Goal: Task Accomplishment & Management: Use online tool/utility

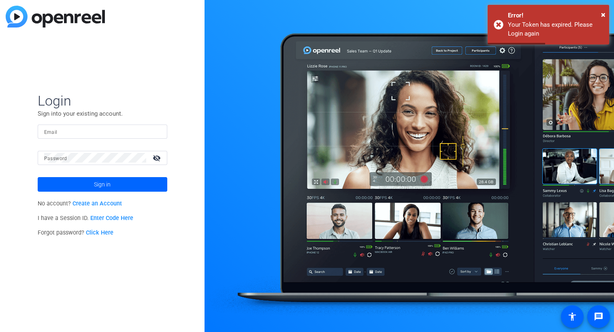
click at [60, 130] on input "Email" at bounding box center [102, 132] width 117 height 10
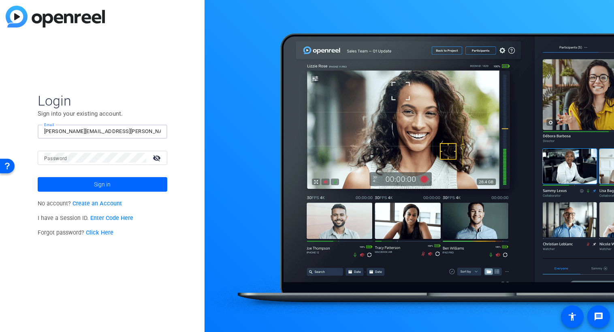
type input "fred.hendricks@pfizer.com"
click at [38, 177] on button "Sign in" at bounding box center [103, 184] width 130 height 15
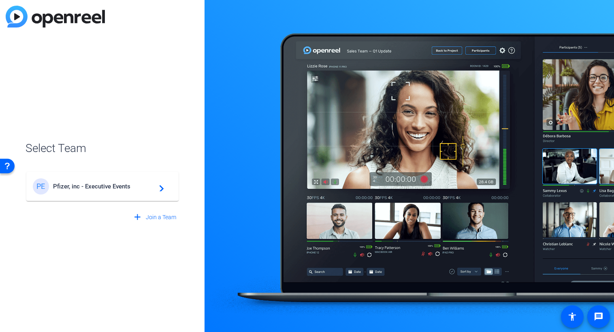
click at [85, 193] on div "PE Pfizer, inc - Executive Events navigate_next" at bounding box center [102, 186] width 139 height 16
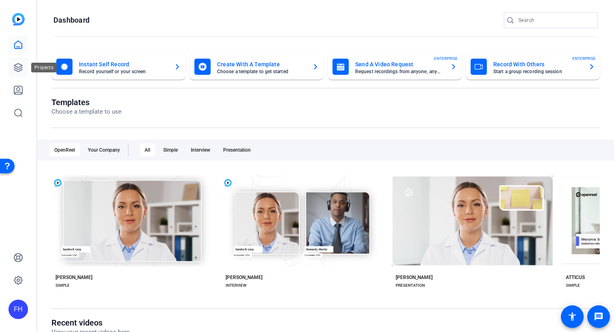
click at [19, 75] on link at bounding box center [17, 67] width 19 height 19
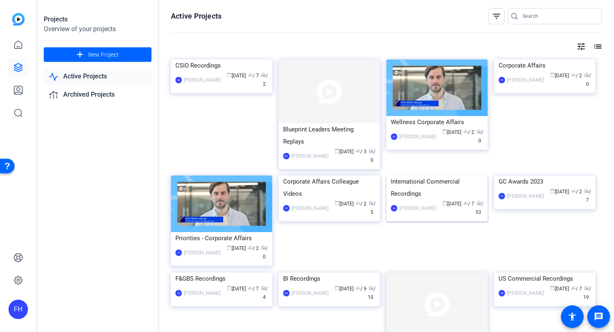
click at [422, 176] on img at bounding box center [436, 176] width 101 height 0
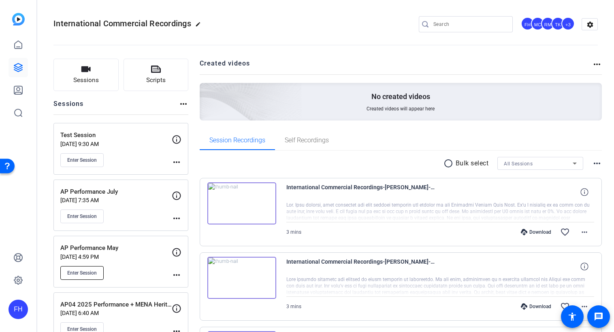
click at [89, 270] on span "Enter Session" at bounding box center [82, 273] width 30 height 6
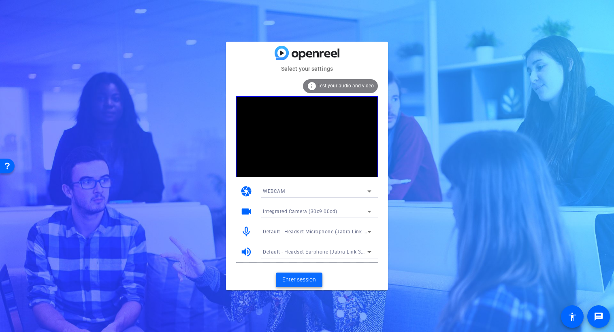
click at [299, 278] on span "Enter session" at bounding box center [299, 280] width 34 height 8
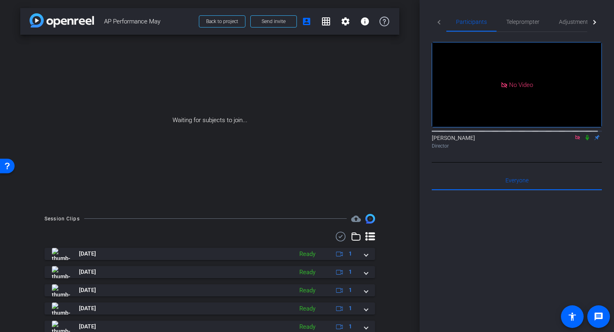
click at [584, 140] on icon at bounding box center [587, 138] width 6 height 6
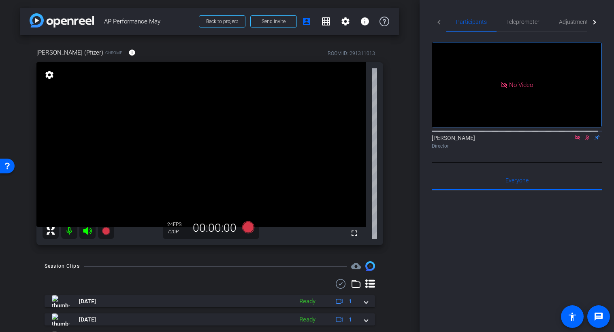
click at [585, 140] on icon at bounding box center [587, 137] width 4 height 5
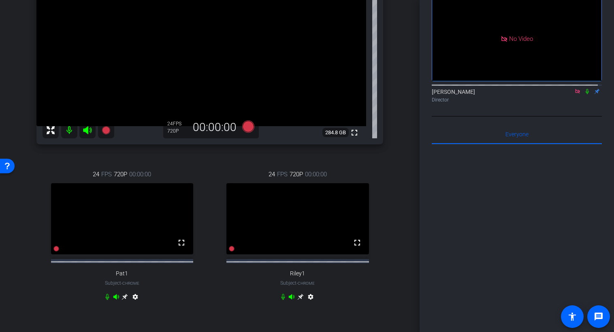
scroll to position [89, 0]
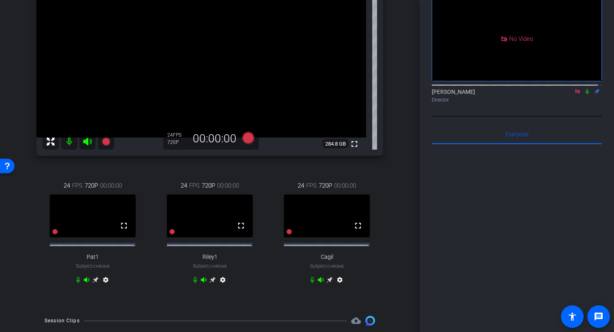
click at [326, 283] on icon at bounding box center [329, 280] width 6 height 6
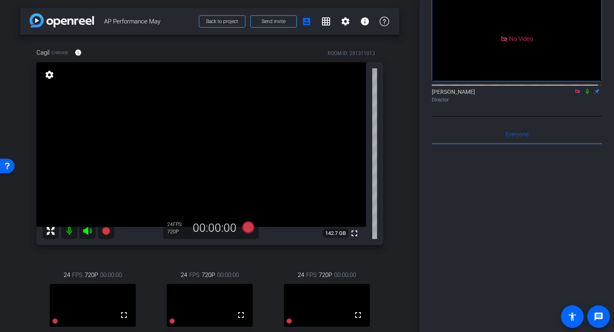
scroll to position [0, 0]
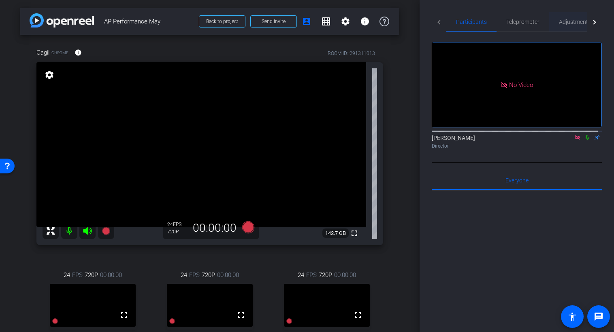
click at [569, 23] on span "Adjustments" at bounding box center [575, 22] width 32 height 6
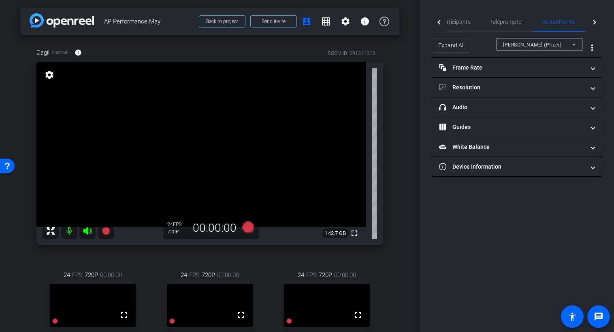
click at [576, 47] on icon at bounding box center [574, 45] width 10 height 10
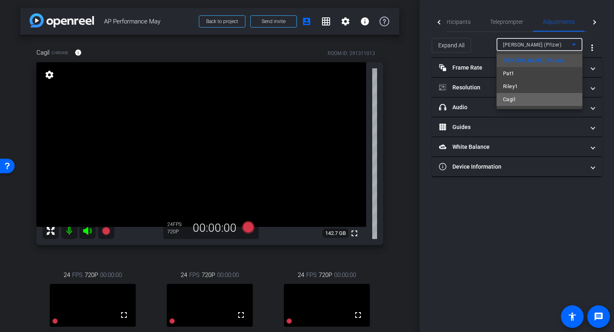
click at [518, 101] on mat-option "Cagil" at bounding box center [539, 99] width 86 height 13
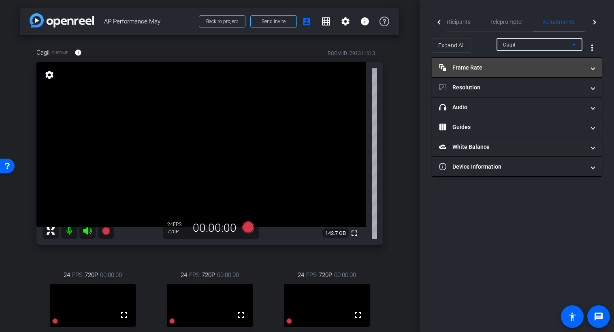
click at [555, 69] on mat-panel-title "Frame Rate Frame Rate" at bounding box center [512, 68] width 146 height 8
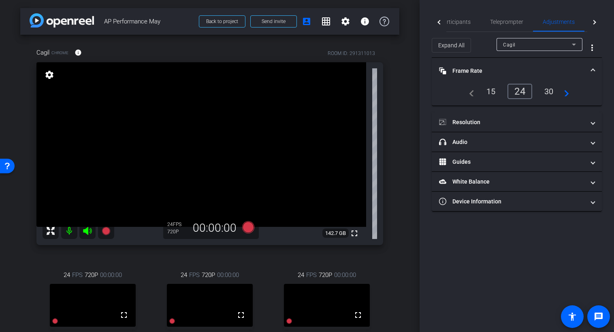
click at [551, 93] on div "30" at bounding box center [548, 92] width 21 height 14
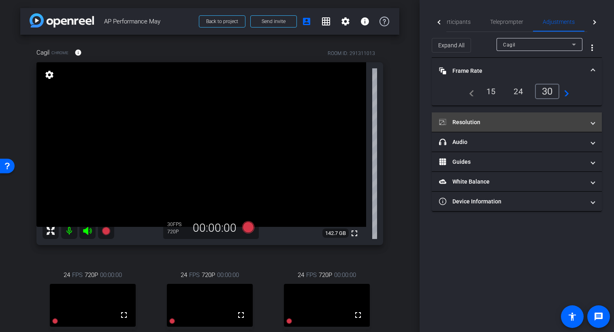
click at [486, 125] on mat-panel-title "Resolution" at bounding box center [512, 122] width 146 height 8
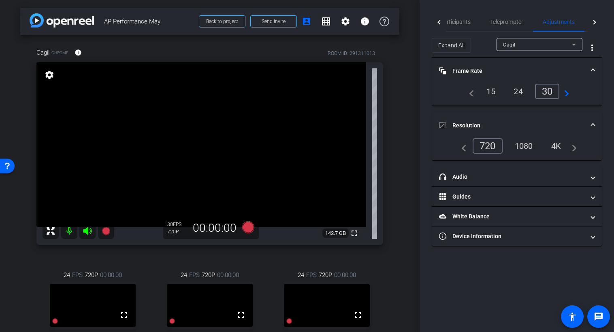
click at [522, 147] on div "1080" at bounding box center [523, 146] width 30 height 14
click at [439, 24] on div at bounding box center [438, 22] width 15 height 20
click at [439, 24] on mat-tab-header "Participants Teleprompter Adjustments Live" at bounding box center [516, 22] width 170 height 20
click at [476, 18] on span "Participants" at bounding box center [471, 21] width 31 height 19
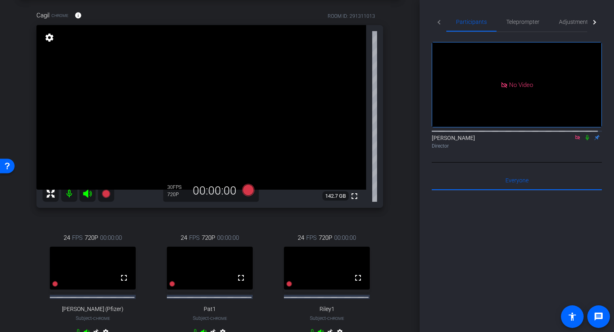
scroll to position [40, 0]
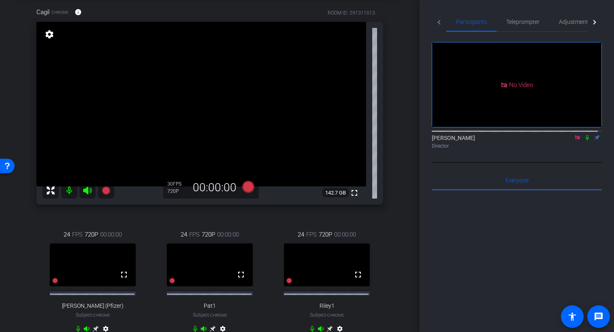
click at [584, 135] on icon at bounding box center [587, 138] width 6 height 6
click at [106, 191] on icon at bounding box center [106, 191] width 8 height 8
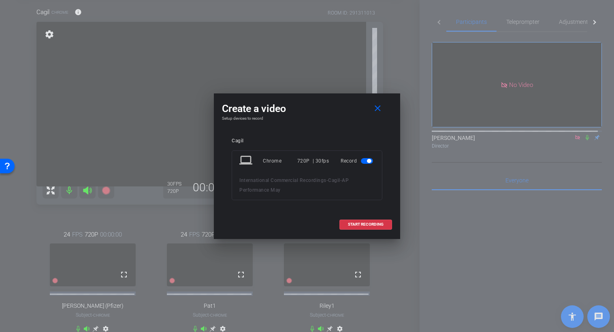
drag, startPoint x: 363, startPoint y: 225, endPoint x: 341, endPoint y: 119, distance: 108.6
click at [341, 119] on div "Create a video close Setup devices to record Cagil laptop Chrome 720P | 30fps R…" at bounding box center [307, 165] width 186 height 144
click at [362, 223] on span "START RECORDING" at bounding box center [366, 225] width 36 height 4
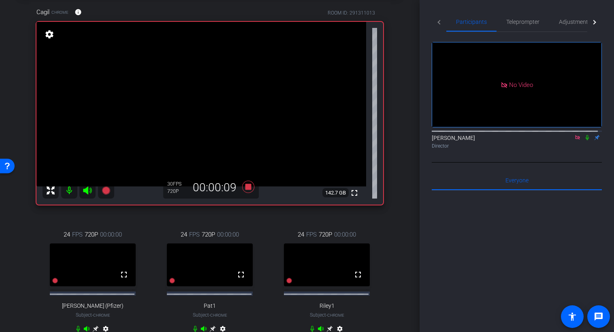
click at [584, 135] on icon at bounding box center [587, 138] width 6 height 6
click at [246, 186] on icon at bounding box center [248, 187] width 12 height 12
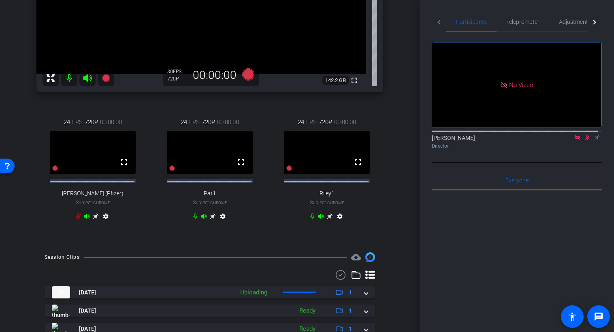
scroll to position [153, 0]
click at [586, 135] on icon at bounding box center [587, 138] width 6 height 6
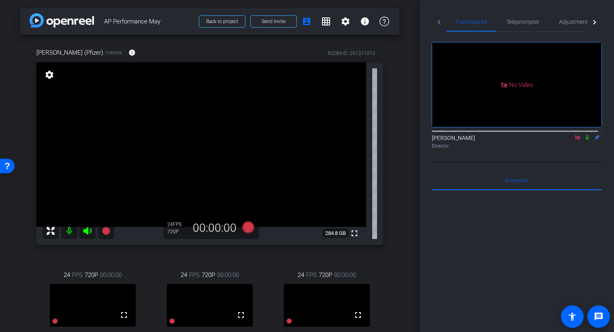
scroll to position [115, 0]
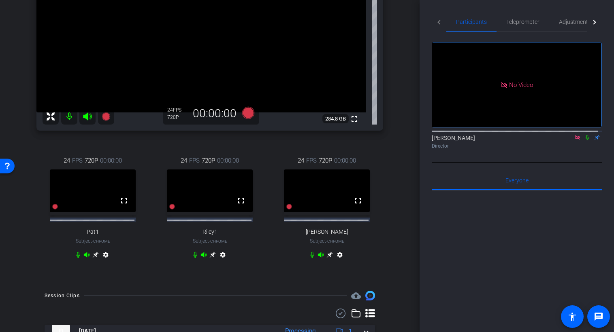
click at [439, 22] on mat-tab-header "Participants Teleprompter Adjustments Live" at bounding box center [516, 22] width 170 height 20
click at [571, 25] on span "Adjustments" at bounding box center [575, 21] width 32 height 19
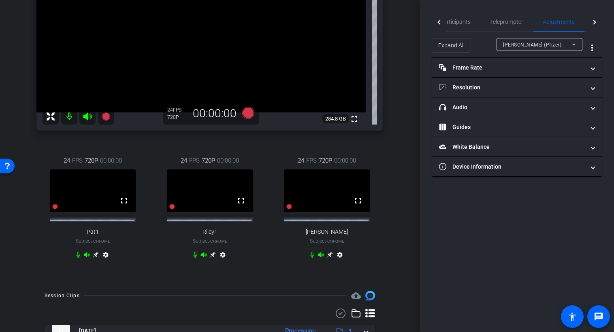
click at [577, 47] on icon at bounding box center [574, 45] width 10 height 10
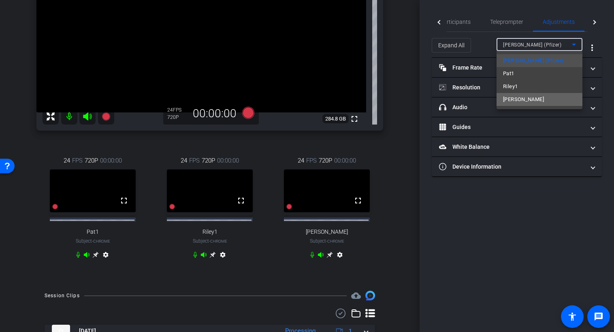
click at [544, 100] on span "[PERSON_NAME]" at bounding box center [523, 100] width 41 height 10
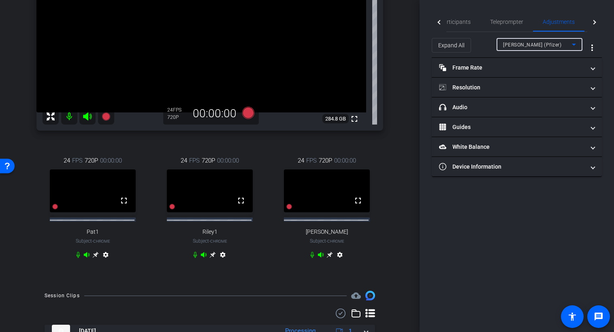
type input "11000"
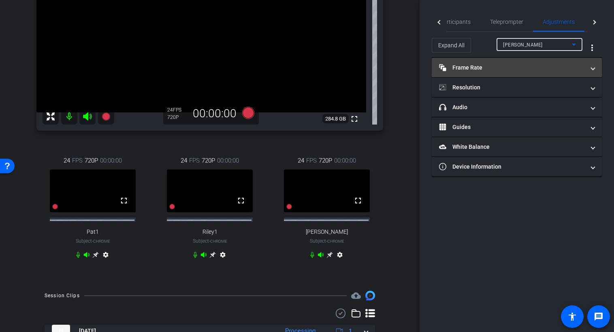
click at [546, 72] on mat-expansion-panel-header "Frame Rate Frame Rate" at bounding box center [516, 67] width 170 height 19
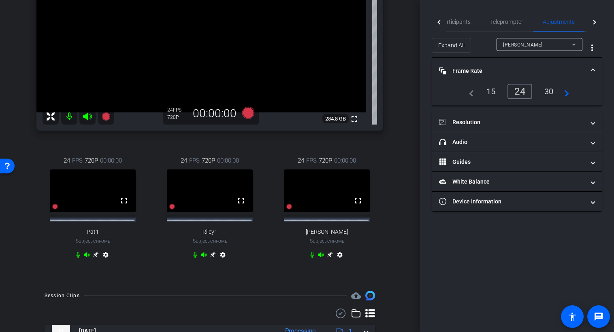
click at [545, 95] on div "30" at bounding box center [548, 92] width 21 height 14
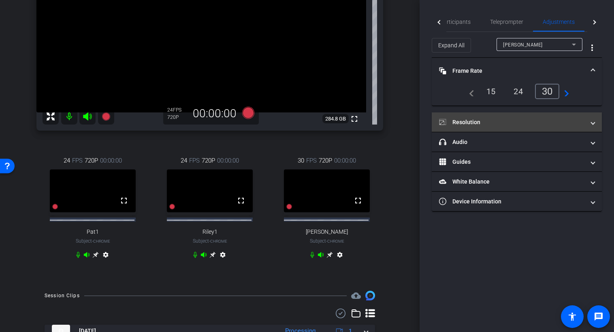
click at [505, 125] on mat-panel-title "Resolution" at bounding box center [512, 122] width 146 height 8
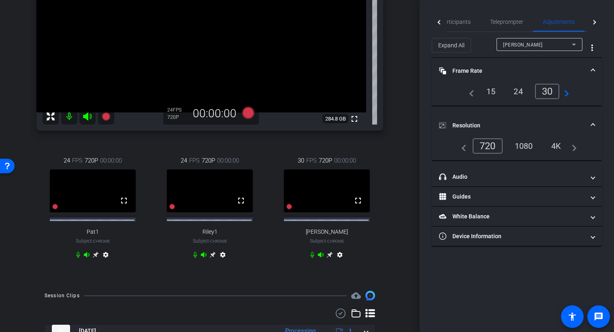
click at [524, 147] on div "1080" at bounding box center [523, 146] width 30 height 14
click at [326, 258] on icon at bounding box center [329, 255] width 6 height 6
click at [246, 113] on icon at bounding box center [248, 113] width 12 height 12
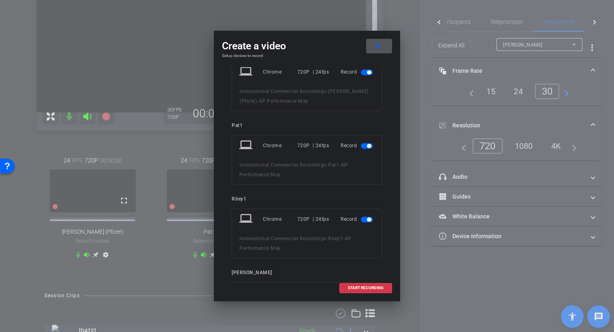
scroll to position [0, 0]
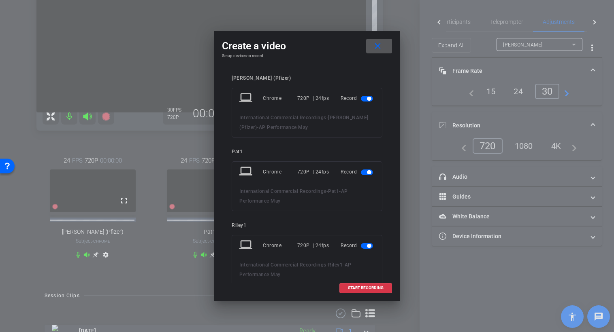
click at [367, 172] on span "button" at bounding box center [369, 172] width 4 height 4
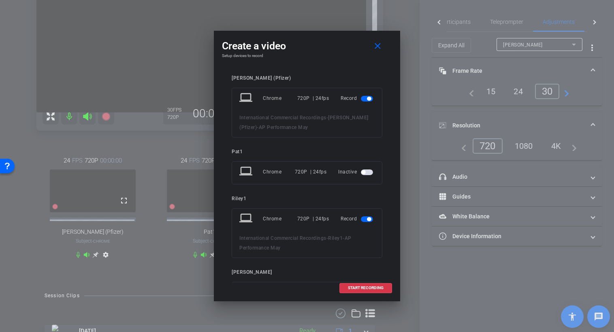
click at [367, 98] on span "button" at bounding box center [369, 99] width 4 height 4
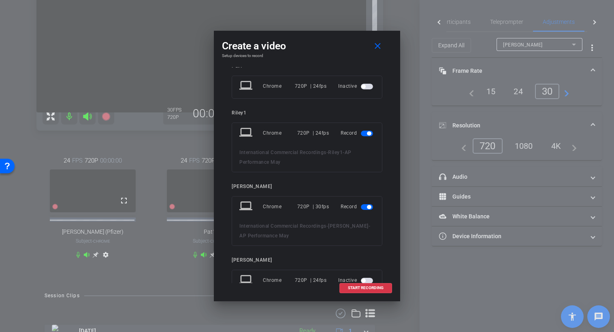
scroll to position [87, 0]
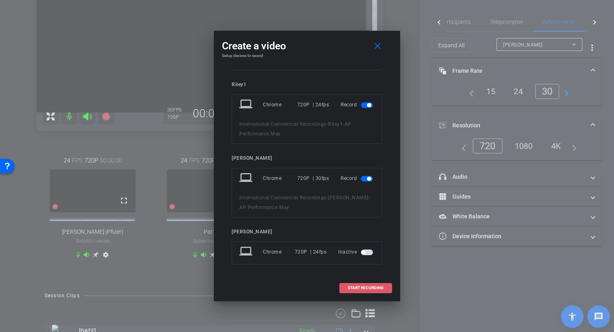
click at [368, 289] on span "START RECORDING" at bounding box center [366, 288] width 36 height 4
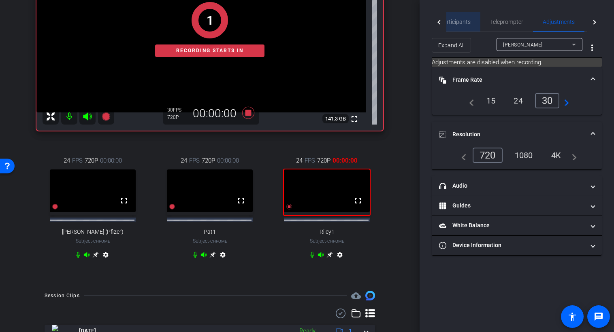
click at [458, 23] on span "Participants" at bounding box center [455, 22] width 31 height 6
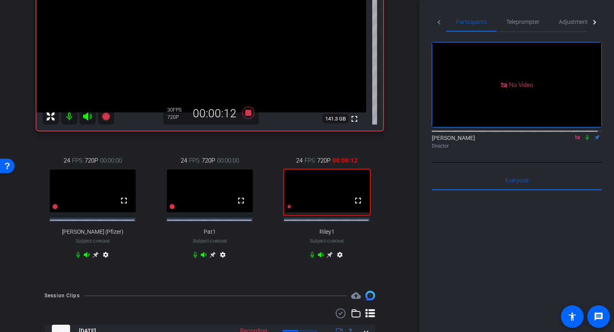
click at [585, 135] on icon at bounding box center [586, 137] width 3 height 5
click at [584, 135] on icon at bounding box center [587, 138] width 6 height 6
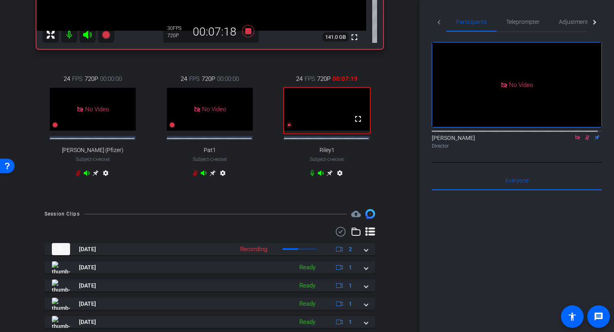
scroll to position [234, 0]
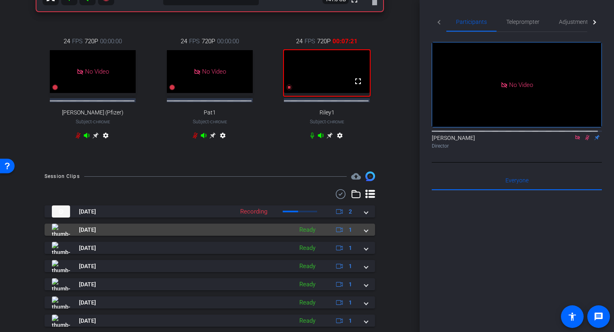
click at [364, 234] on span at bounding box center [365, 230] width 3 height 8
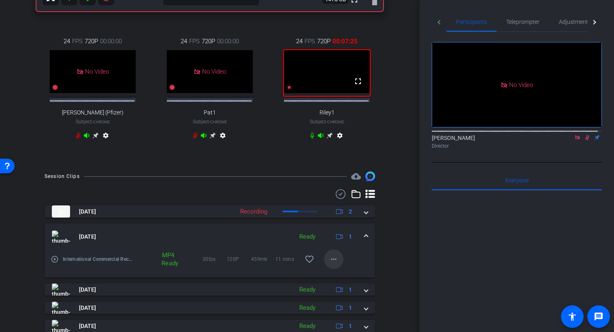
click at [330, 264] on mat-icon "more_horiz" at bounding box center [334, 260] width 10 height 10
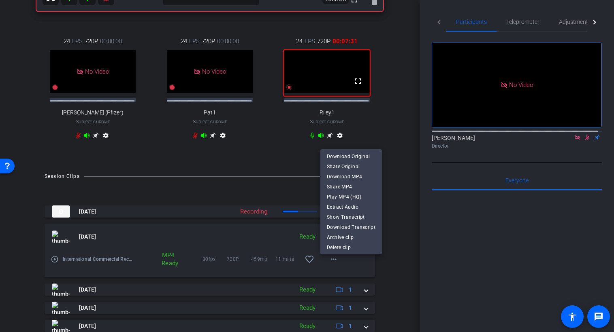
click at [481, 237] on div at bounding box center [307, 166] width 614 height 332
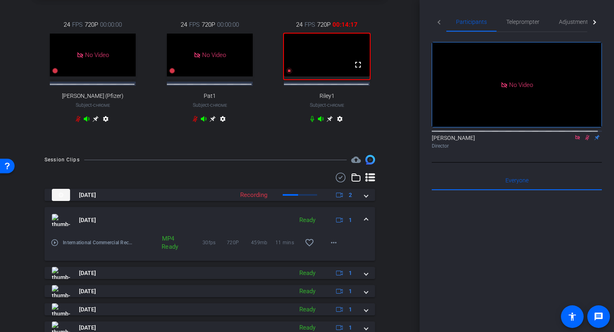
scroll to position [251, 0]
click at [399, 248] on div "arrow_back AP Performance May Back to project Send invite account_box grid_on s…" at bounding box center [209, 166] width 419 height 332
click at [329, 247] on mat-icon "more_horiz" at bounding box center [334, 242] width 10 height 10
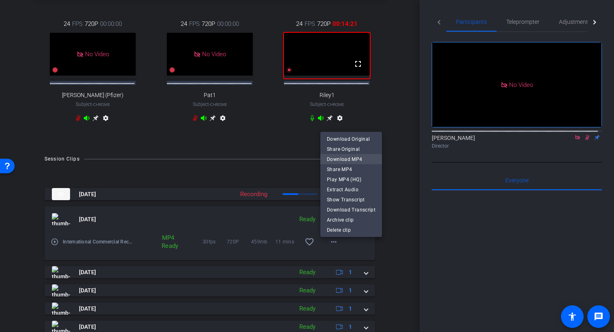
click at [354, 159] on span "Download MP4" at bounding box center [351, 159] width 49 height 10
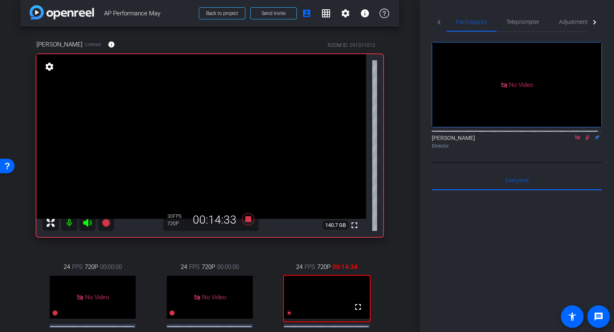
scroll to position [49, 0]
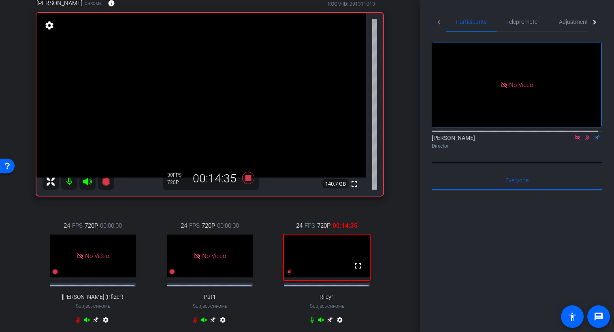
click at [399, 193] on div "arrow_back AP Performance May Back to project Send invite account_box grid_on s…" at bounding box center [209, 117] width 419 height 332
drag, startPoint x: 247, startPoint y: 179, endPoint x: 264, endPoint y: 217, distance: 40.9
click at [264, 217] on div "[PERSON_NAME] Chrome info ROOM ID: 291311013 fullscreen settings 140.7 GB 30 FP…" at bounding box center [209, 166] width 379 height 363
click at [247, 180] on icon at bounding box center [248, 178] width 12 height 12
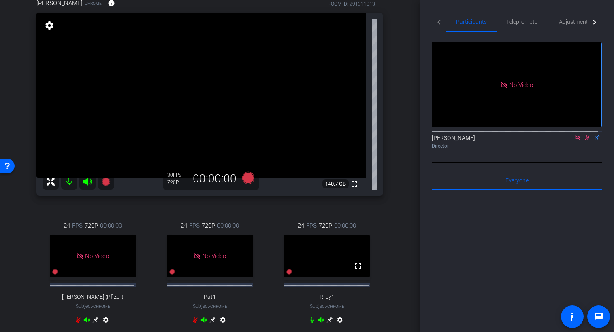
click at [585, 135] on icon at bounding box center [587, 137] width 4 height 5
click at [261, 221] on div "24 FPS 720P 00:00:00 No Video Pat1 Subject - Chrome settings" at bounding box center [209, 274] width 113 height 132
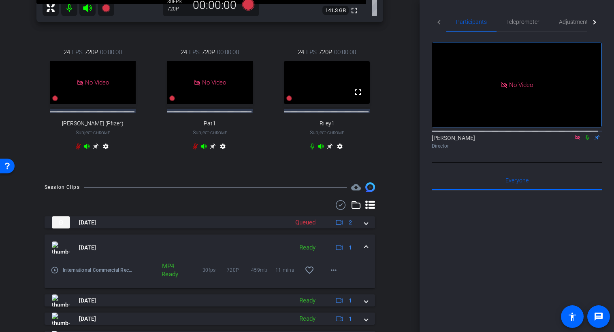
scroll to position [223, 0]
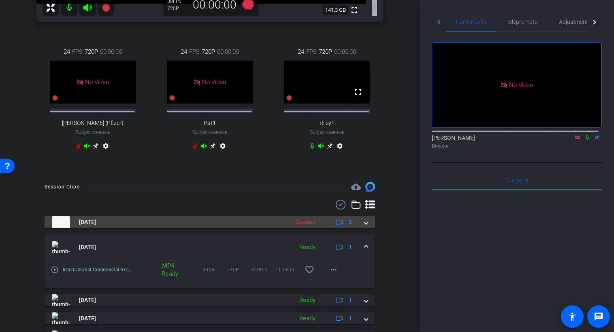
click at [359, 228] on div "[DATE] Queued 2" at bounding box center [208, 222] width 312 height 12
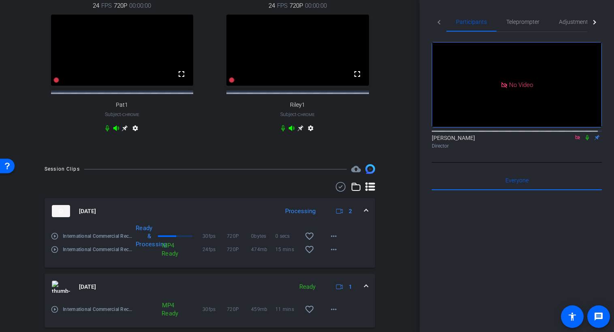
scroll to position [270, 0]
click at [364, 215] on span at bounding box center [365, 211] width 3 height 8
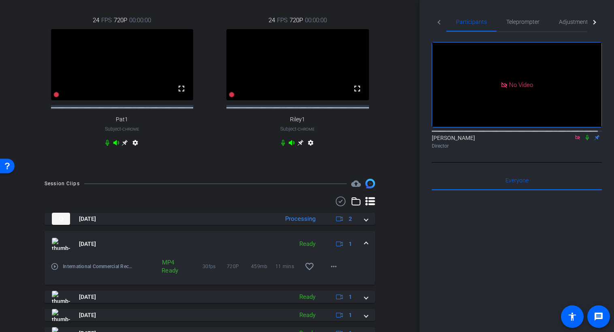
scroll to position [255, 0]
click at [363, 251] on mat-expansion-panel-header "[DATE] Ready 1" at bounding box center [210, 244] width 330 height 26
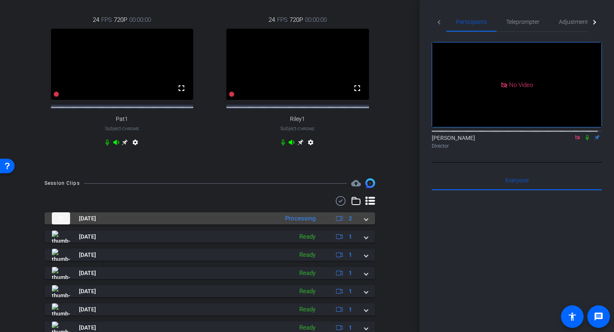
click at [359, 225] on div "[DATE] Processing 2" at bounding box center [208, 218] width 312 height 12
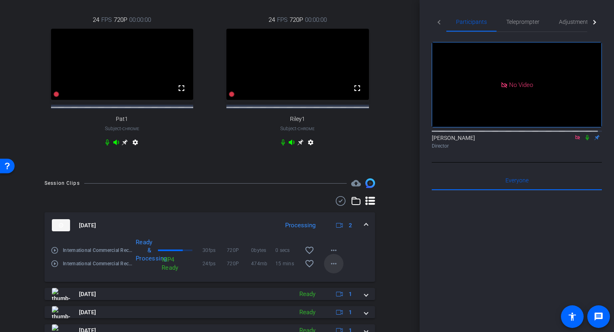
click at [331, 269] on mat-icon "more_horiz" at bounding box center [334, 264] width 10 height 10
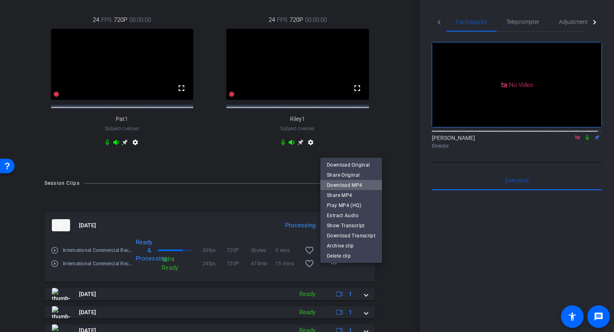
click at [355, 183] on span "Download MP4" at bounding box center [351, 186] width 49 height 10
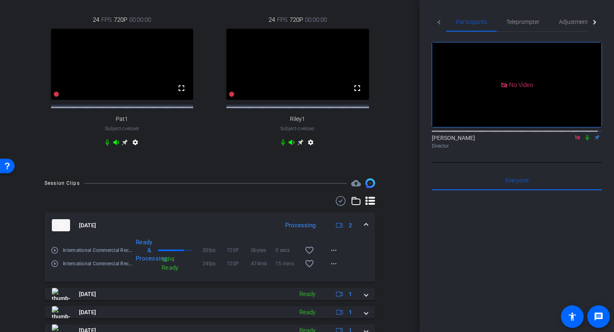
click at [360, 232] on div "[DATE] Processing 2" at bounding box center [208, 225] width 312 height 12
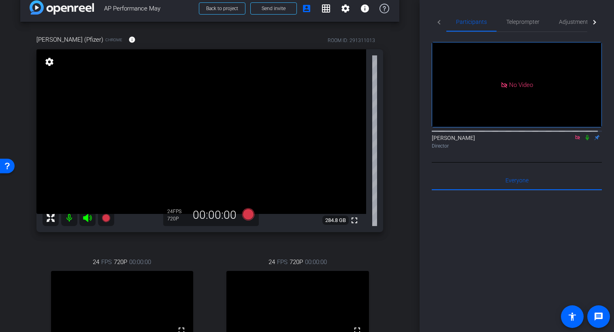
scroll to position [50, 0]
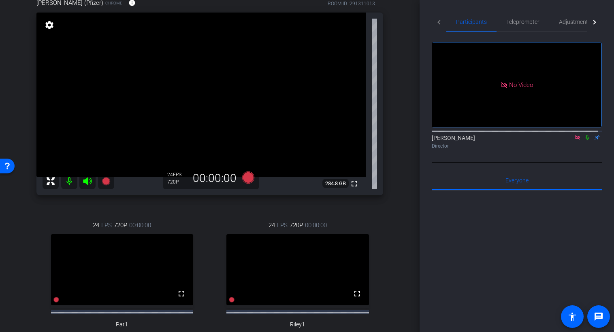
click at [392, 228] on div "[PERSON_NAME] (Pfizer) Chrome info ROOM ID: 291311013 fullscreen settings 284.8…" at bounding box center [209, 180] width 379 height 391
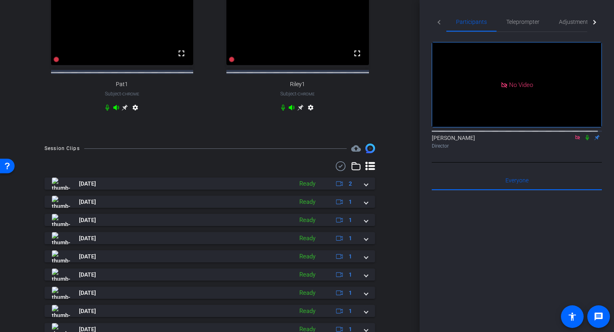
scroll to position [291, 0]
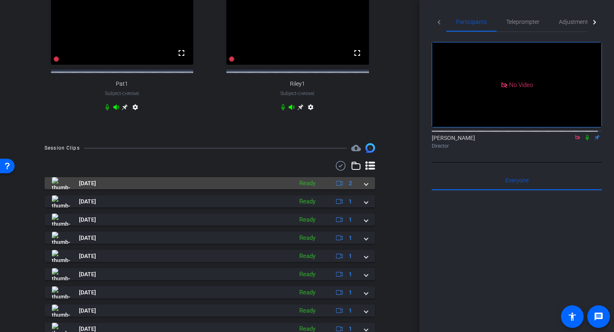
click at [364, 188] on span at bounding box center [365, 183] width 3 height 8
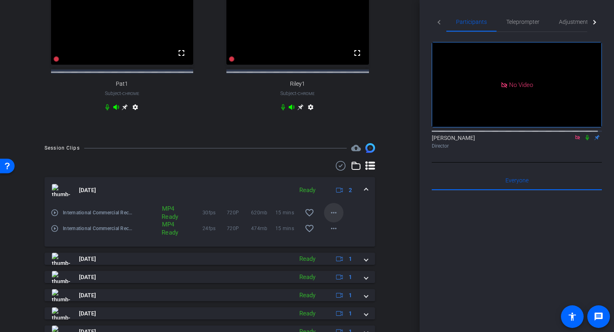
click at [330, 218] on mat-icon "more_horiz" at bounding box center [334, 213] width 10 height 10
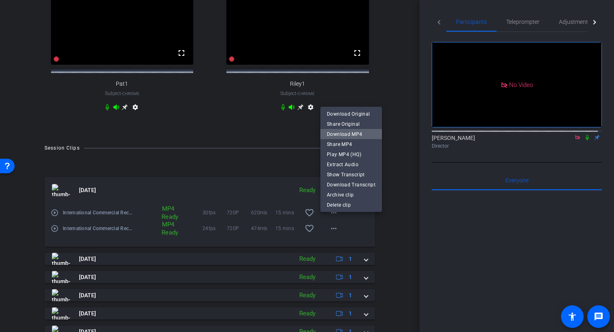
click at [351, 132] on span "Download MP4" at bounding box center [351, 135] width 49 height 10
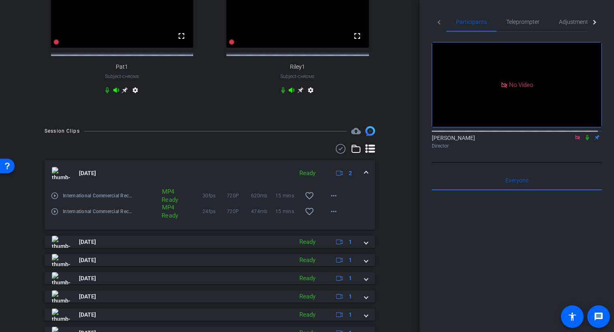
scroll to position [308, 0]
click at [364, 177] on span at bounding box center [365, 173] width 3 height 8
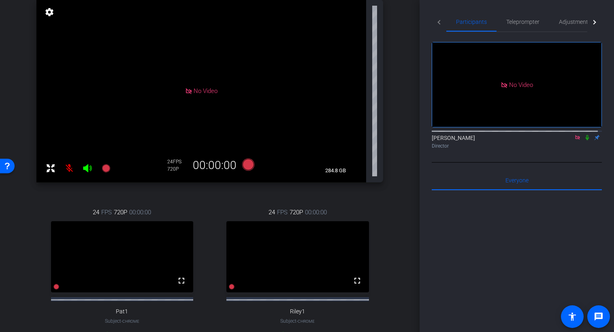
scroll to position [85, 0]
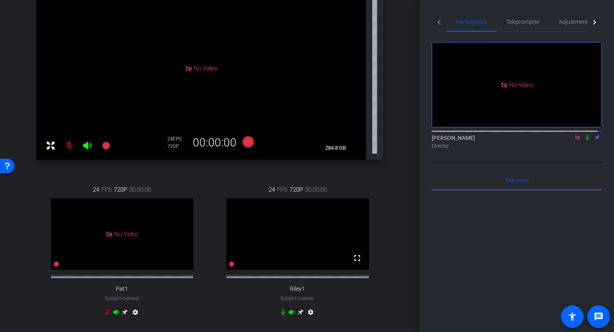
click at [396, 170] on div "arrow_back AP Performance May Back to project Send invite account_box grid_on s…" at bounding box center [209, 81] width 419 height 332
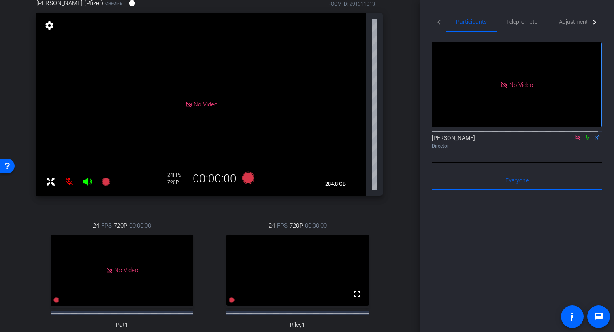
scroll to position [49, 0]
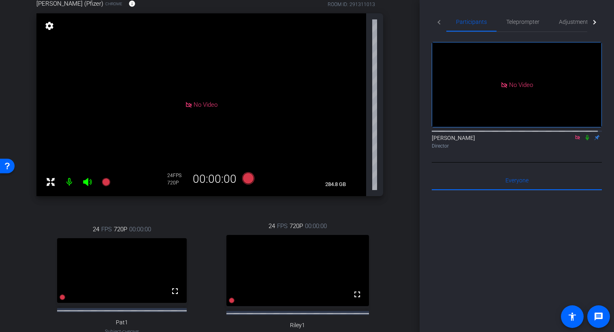
click at [396, 170] on div "arrow_back AP Performance May Back to project Send invite account_box grid_on s…" at bounding box center [209, 117] width 419 height 332
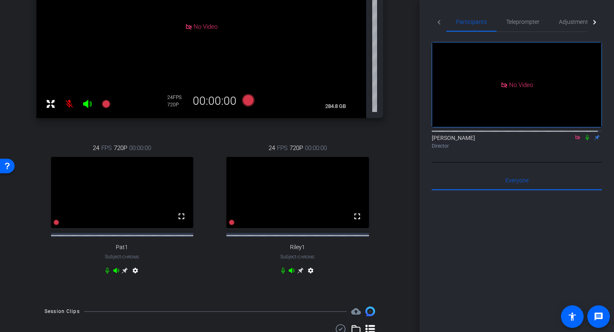
scroll to position [129, 0]
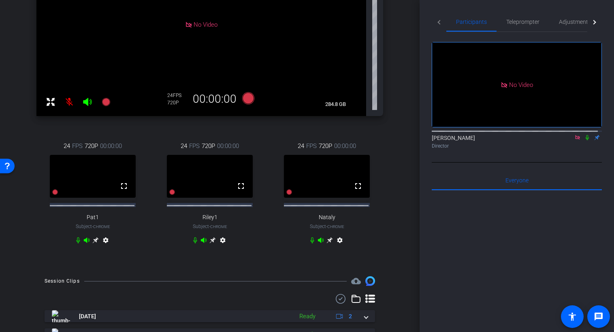
click at [327, 244] on icon at bounding box center [329, 240] width 6 height 6
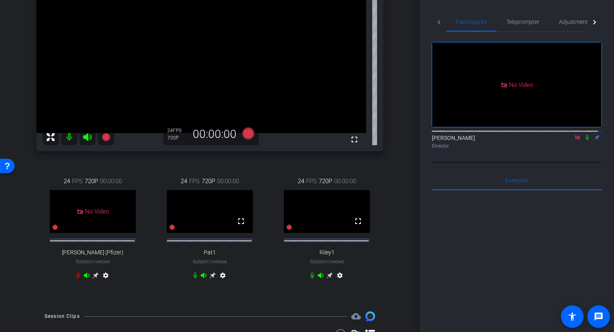
scroll to position [93, 0]
click at [569, 21] on span "Adjustments" at bounding box center [575, 22] width 32 height 6
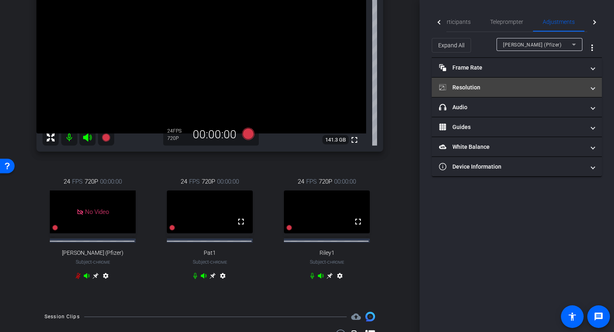
click at [512, 86] on mat-panel-title "Resolution" at bounding box center [512, 87] width 146 height 8
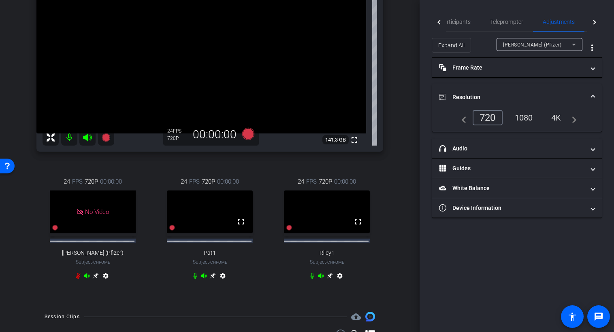
click at [526, 118] on div "1080" at bounding box center [523, 118] width 30 height 14
click at [572, 48] on icon at bounding box center [574, 45] width 10 height 10
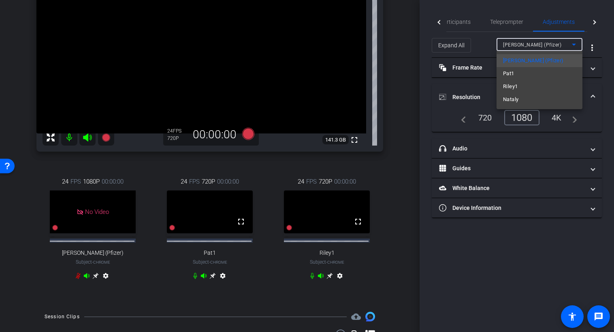
click at [517, 98] on span "Nataly" at bounding box center [510, 100] width 15 height 10
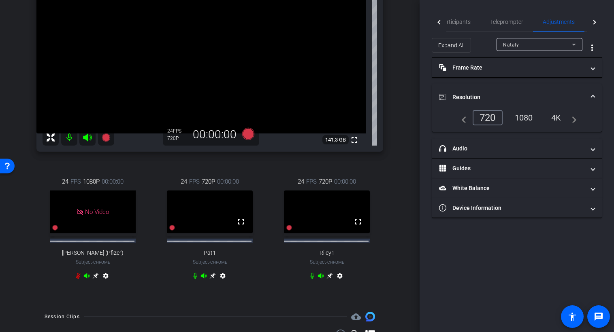
click at [528, 122] on div "1080" at bounding box center [523, 118] width 30 height 14
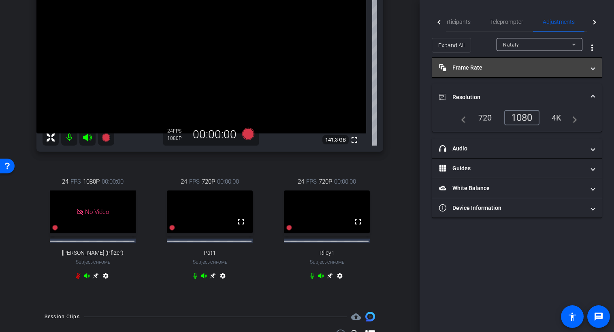
click at [594, 70] on mat-expansion-panel-header "Frame Rate Frame Rate" at bounding box center [516, 67] width 170 height 19
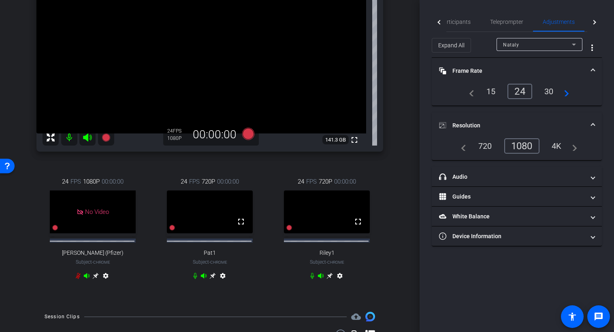
click at [547, 93] on div "30" at bounding box center [548, 92] width 21 height 14
click at [455, 23] on span "Participants" at bounding box center [455, 22] width 31 height 6
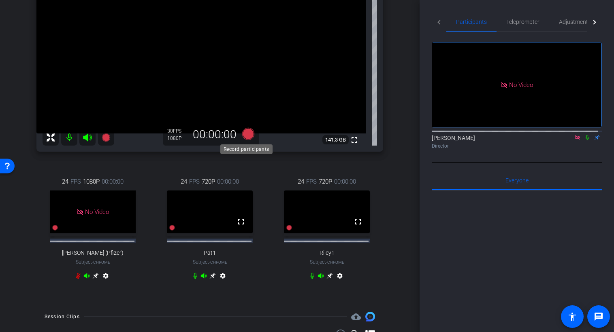
click at [246, 134] on icon at bounding box center [248, 134] width 12 height 12
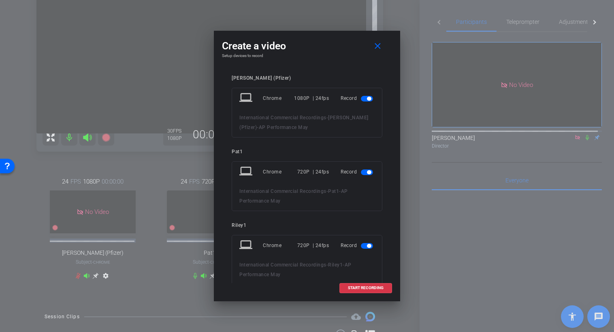
click at [364, 176] on mat-slide-toggle at bounding box center [368, 172] width 14 height 10
click at [362, 101] on span "button" at bounding box center [367, 99] width 12 height 6
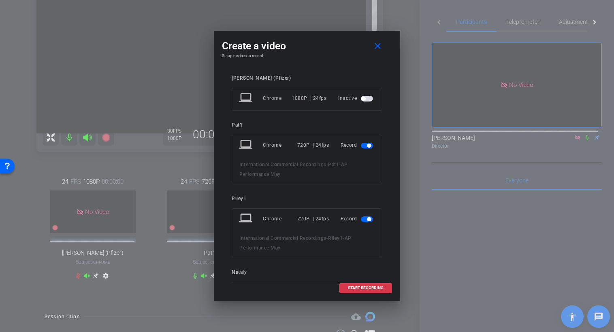
click at [363, 150] on div "Record" at bounding box center [357, 145] width 34 height 15
click at [367, 145] on span "button" at bounding box center [369, 146] width 4 height 4
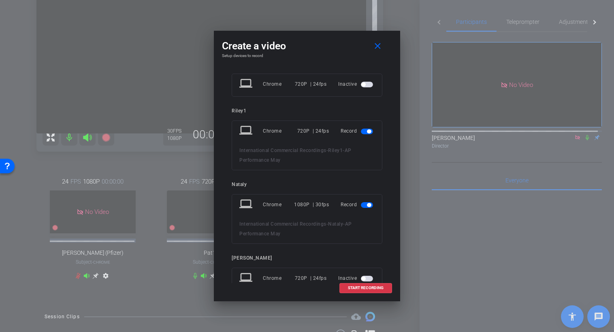
scroll to position [87, 0]
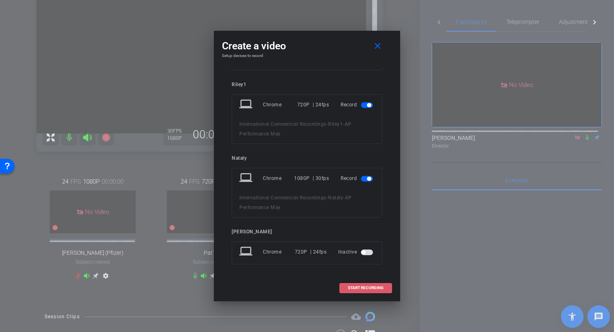
click at [371, 287] on span "START RECORDING" at bounding box center [366, 288] width 36 height 4
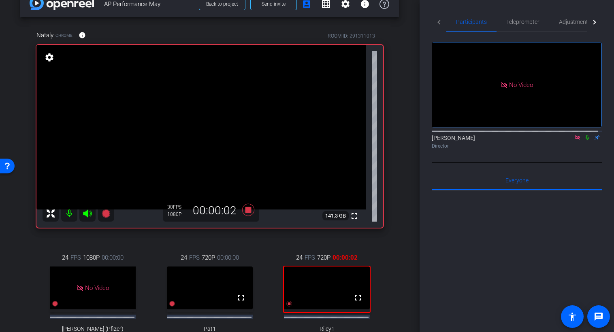
scroll to position [17, 0]
click at [585, 135] on icon at bounding box center [586, 137] width 3 height 5
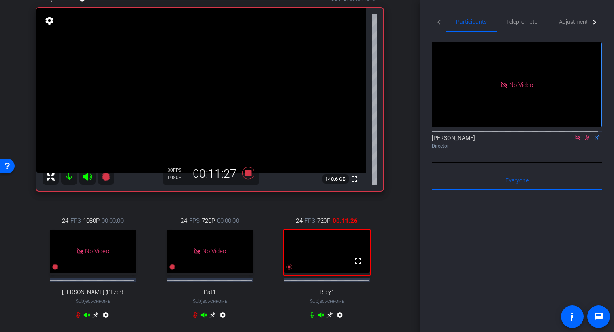
scroll to position [55, 0]
click at [246, 173] on icon at bounding box center [248, 173] width 12 height 12
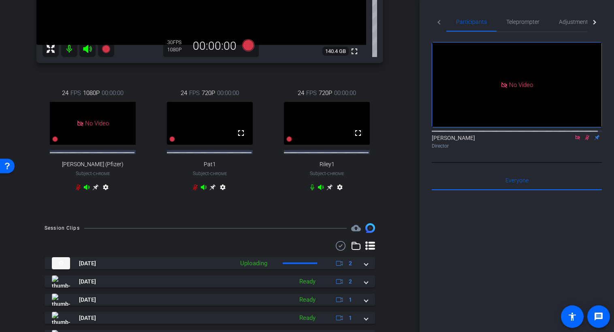
scroll to position [183, 0]
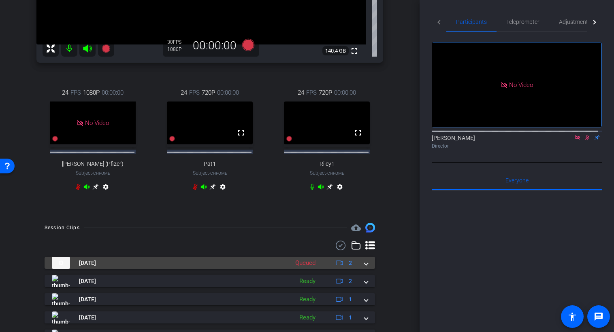
click at [364, 268] on span at bounding box center [365, 263] width 3 height 8
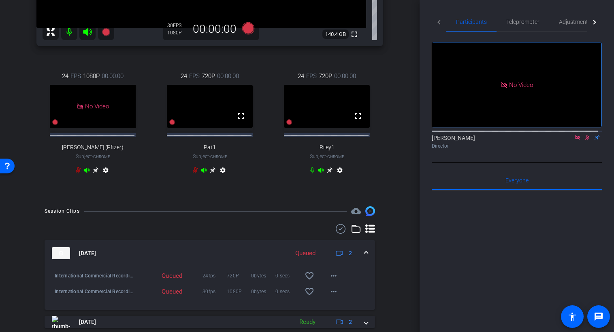
scroll to position [200, 0]
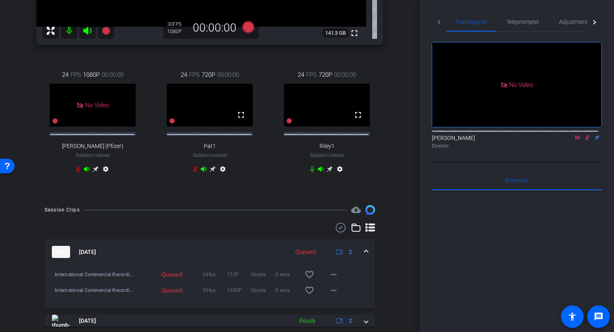
click at [585, 135] on icon at bounding box center [587, 137] width 4 height 5
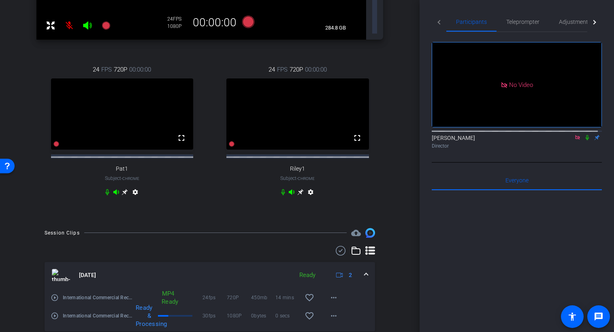
scroll to position [189, 0]
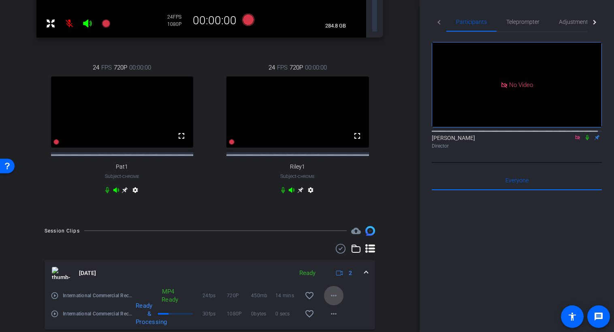
click at [331, 291] on mat-icon "more_horiz" at bounding box center [334, 296] width 10 height 10
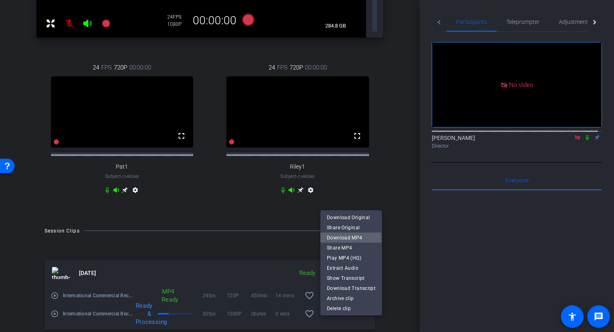
click at [348, 239] on span "Download MP4" at bounding box center [351, 238] width 49 height 10
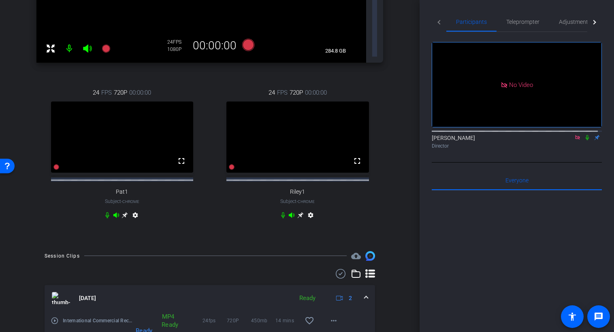
scroll to position [0, 0]
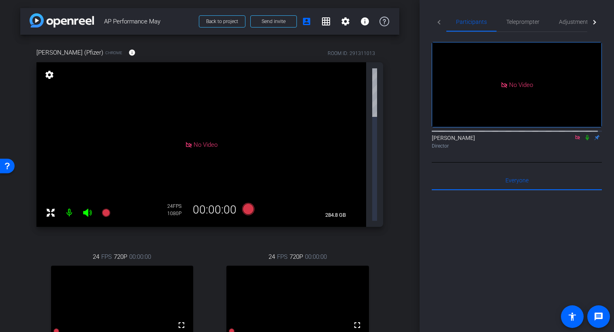
click at [400, 191] on div "arrow_back AP Performance May Back to project Send invite account_box grid_on s…" at bounding box center [209, 166] width 419 height 332
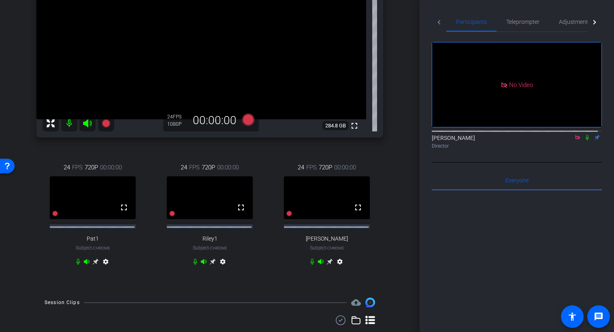
scroll to position [108, 0]
click at [328, 264] on icon at bounding box center [329, 261] width 6 height 6
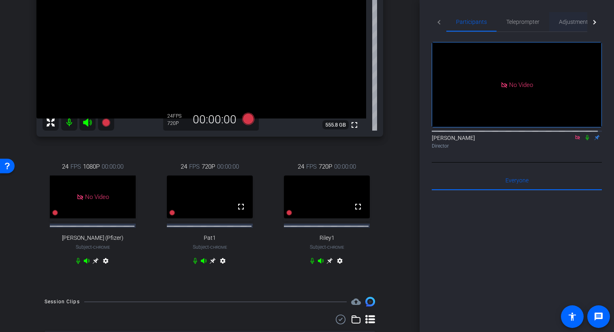
click at [566, 21] on span "Adjustments" at bounding box center [575, 22] width 32 height 6
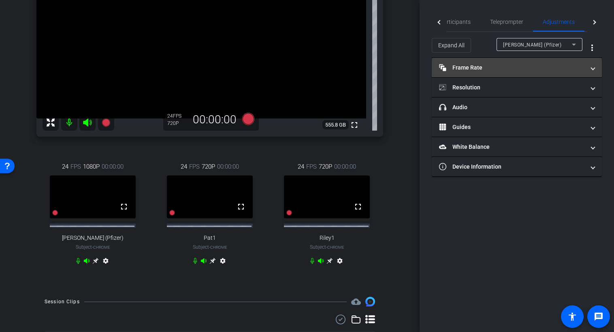
click at [514, 70] on mat-panel-title "Frame Rate Frame Rate" at bounding box center [512, 68] width 146 height 8
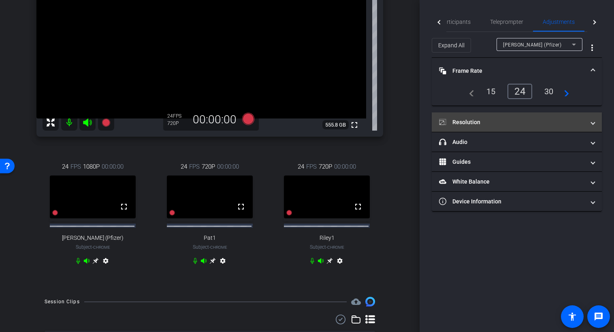
click at [497, 123] on mat-panel-title "Resolution" at bounding box center [512, 122] width 146 height 8
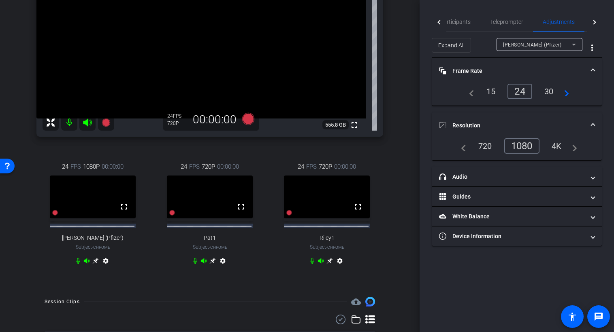
click at [424, 112] on div "Participants Teleprompter Adjustments Live [PERSON_NAME] Director Everyone 0 Ma…" at bounding box center [516, 166] width 194 height 332
click at [247, 122] on icon at bounding box center [248, 119] width 12 height 12
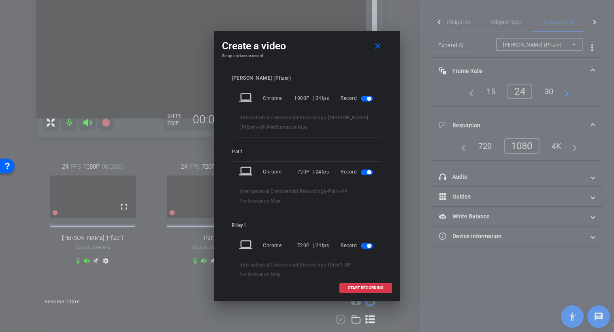
click at [367, 100] on span "button" at bounding box center [369, 99] width 4 height 4
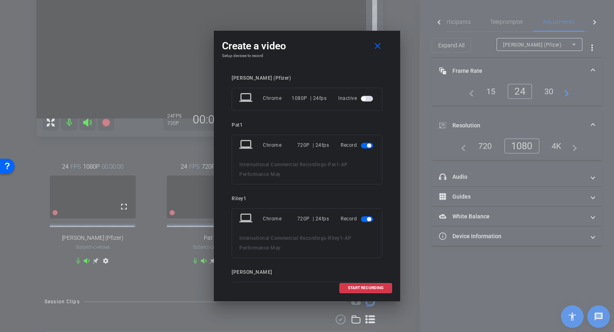
click at [367, 145] on span "button" at bounding box center [369, 146] width 4 height 4
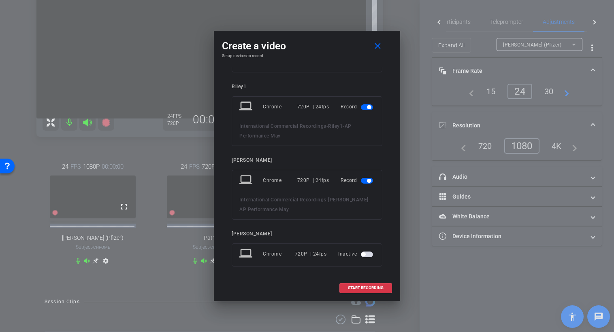
scroll to position [87, 0]
click at [365, 288] on span "START RECORDING" at bounding box center [366, 288] width 36 height 4
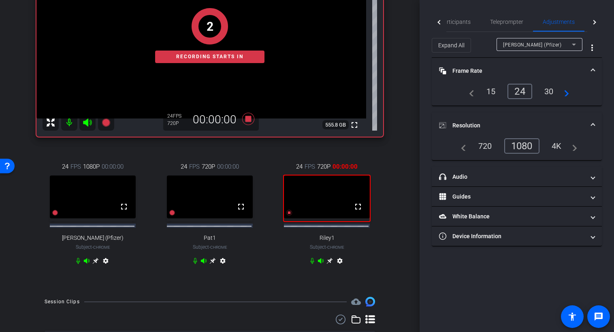
click at [441, 23] on div at bounding box center [438, 22] width 15 height 20
click at [441, 23] on mat-tab-header "Participants Teleprompter Adjustments Live" at bounding box center [516, 22] width 170 height 20
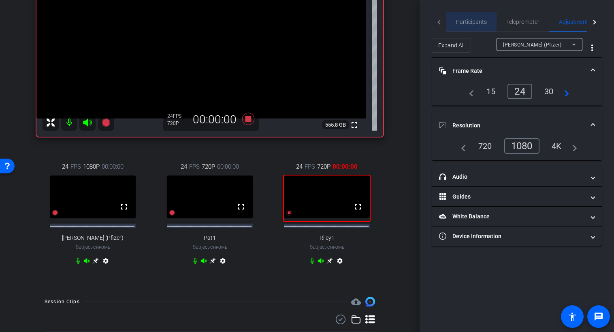
click at [466, 19] on span "Participants" at bounding box center [471, 22] width 31 height 6
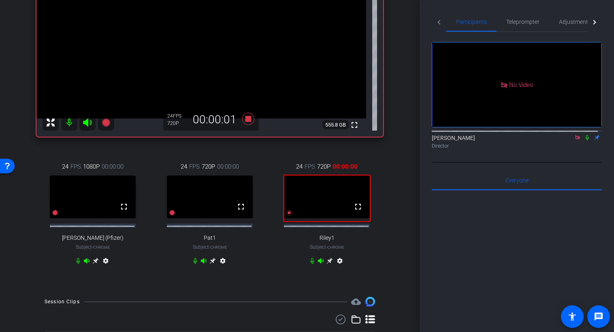
click at [584, 135] on icon at bounding box center [587, 138] width 6 height 6
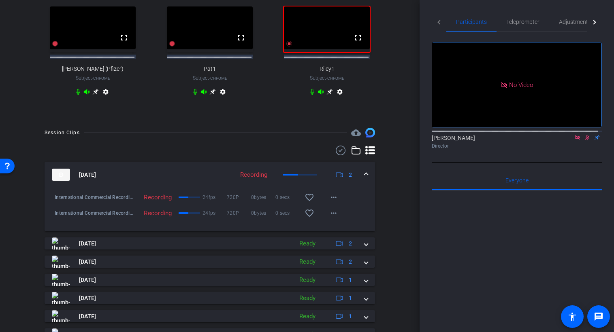
scroll to position [278, 0]
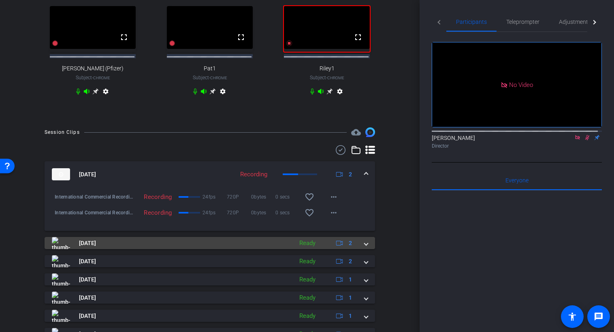
click at [364, 248] on span at bounding box center [365, 243] width 3 height 8
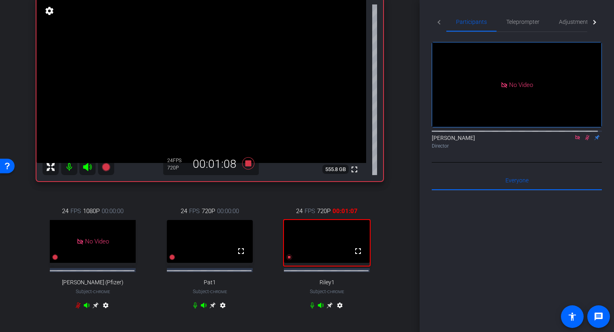
scroll to position [64, 0]
click at [390, 242] on div "[PERSON_NAME] Chrome info ROOM ID: 291311013 fullscreen settings 555.8 GB 24 FP…" at bounding box center [209, 152] width 379 height 363
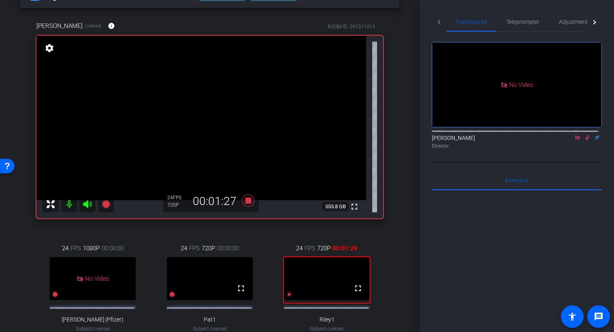
scroll to position [26, 0]
click at [584, 135] on icon at bounding box center [587, 138] width 6 height 6
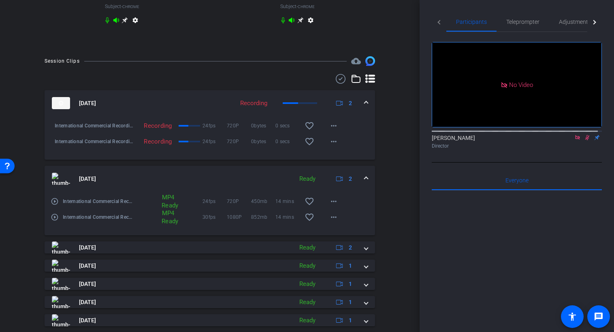
scroll to position [382, 0]
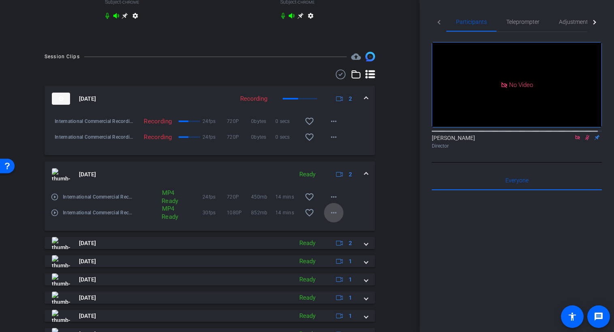
click at [333, 218] on mat-icon "more_horiz" at bounding box center [334, 213] width 10 height 10
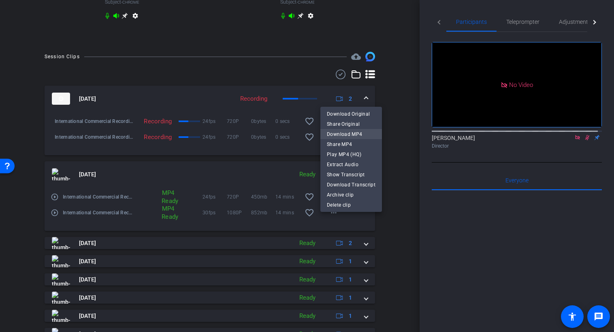
click at [351, 137] on span "Download MP4" at bounding box center [351, 134] width 49 height 10
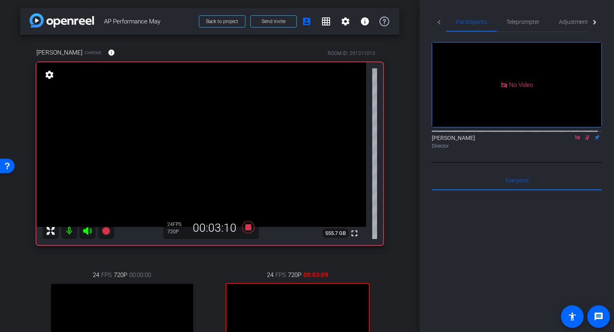
scroll to position [31, 0]
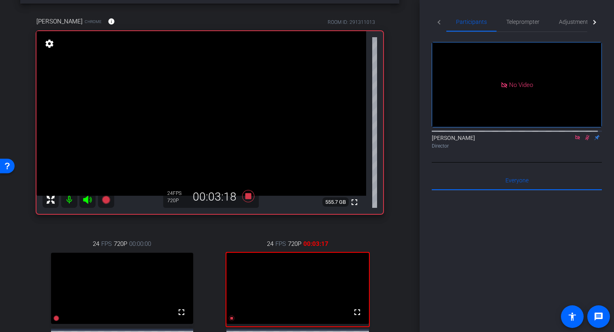
click at [392, 156] on div "[PERSON_NAME] Chrome info ROOM ID: 291311013 fullscreen settings 555.7 GB 24 FP…" at bounding box center [209, 199] width 379 height 391
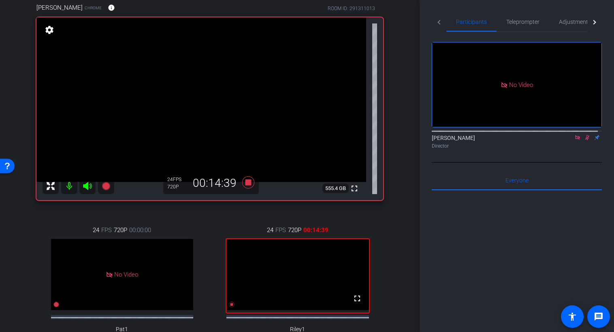
scroll to position [59, 0]
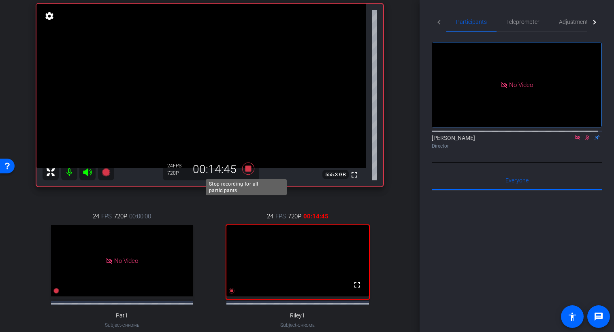
click at [247, 168] on icon at bounding box center [248, 169] width 12 height 12
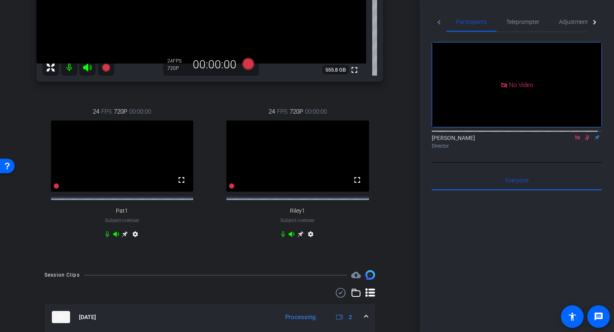
scroll to position [232, 0]
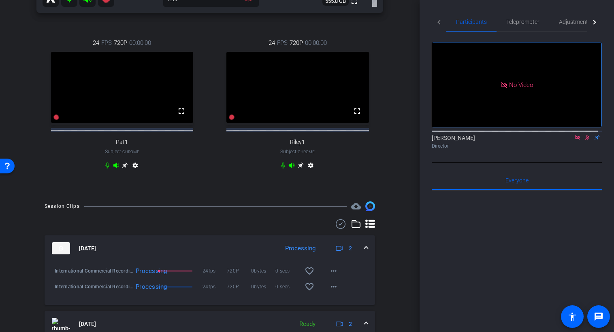
click at [585, 135] on icon at bounding box center [587, 137] width 4 height 5
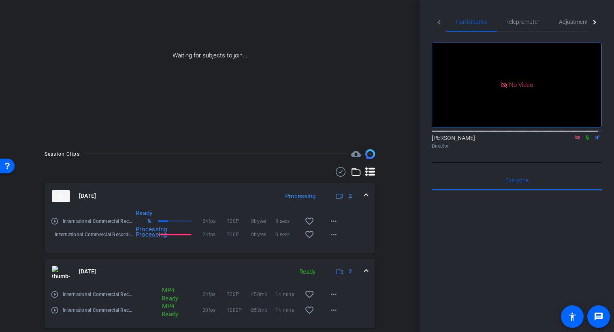
scroll to position [0, 0]
